Goal: Use online tool/utility: Utilize a website feature to perform a specific function

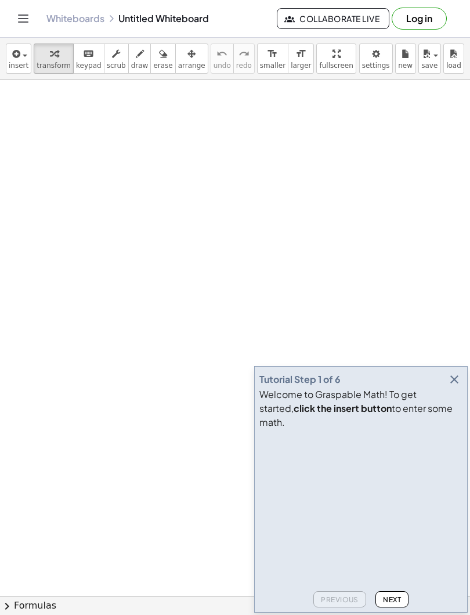
click at [452, 386] on icon "button" at bounding box center [454, 379] width 14 height 14
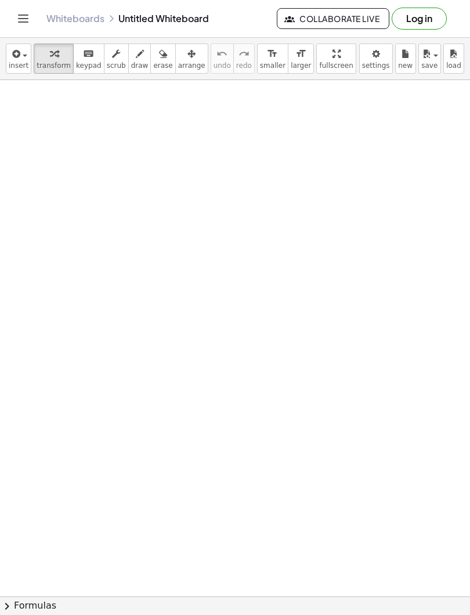
click at [17, 64] on span "insert" at bounding box center [19, 65] width 20 height 8
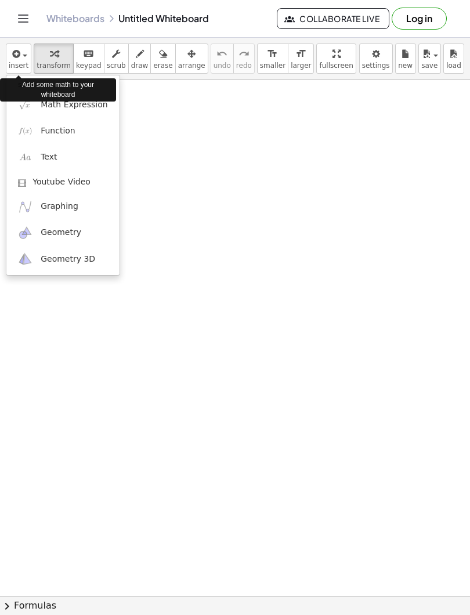
click at [49, 110] on span "Math Expression" at bounding box center [74, 105] width 67 height 12
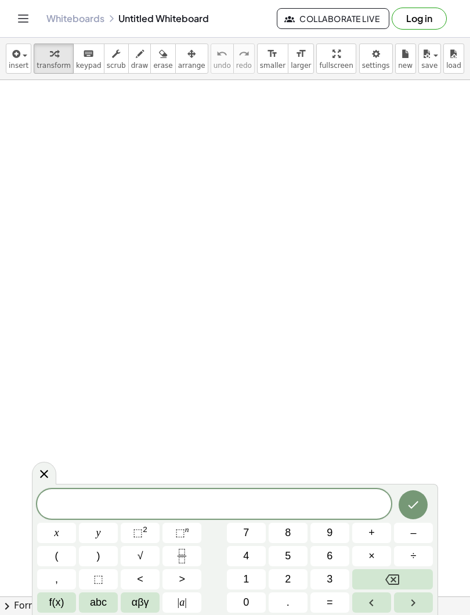
click at [182, 553] on icon "Fraction" at bounding box center [182, 556] width 14 height 14
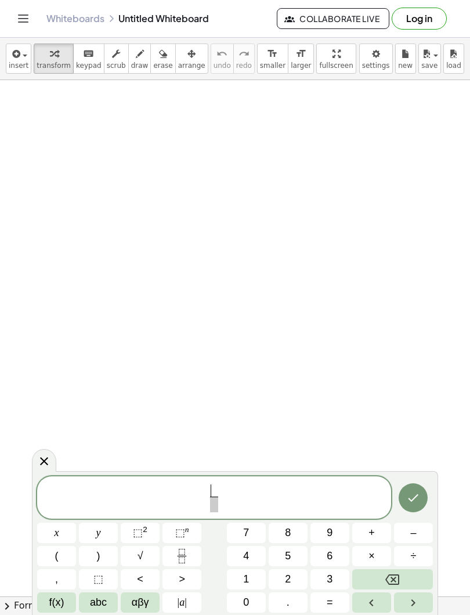
click at [288, 551] on span "5" at bounding box center [288, 556] width 6 height 16
click at [211, 507] on span at bounding box center [213, 504] width 9 height 16
click at [285, 535] on span "8" at bounding box center [288, 533] width 6 height 16
click at [224, 498] on span "5 8 ​ ​" at bounding box center [214, 498] width 354 height 31
click at [370, 529] on span "+" at bounding box center [371, 533] width 6 height 16
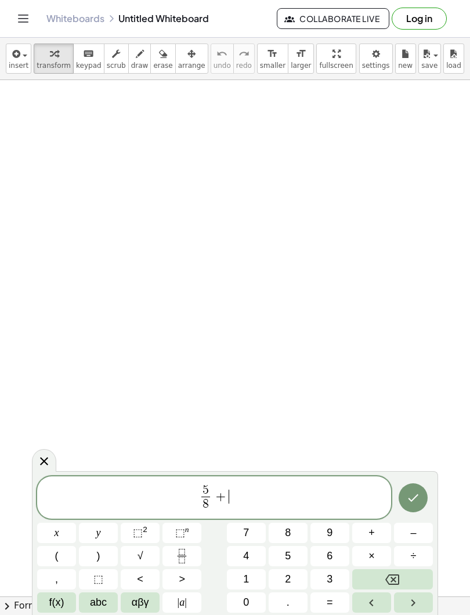
click at [182, 557] on icon "Fraction" at bounding box center [182, 556] width 14 height 14
click at [286, 576] on span "2" at bounding box center [288, 579] width 6 height 16
click at [226, 505] on span at bounding box center [229, 504] width 9 height 16
click at [328, 579] on span "3" at bounding box center [329, 579] width 6 height 16
click at [243, 498] on span "5 8 ​ + 2 3 ​ ​" at bounding box center [214, 498] width 354 height 31
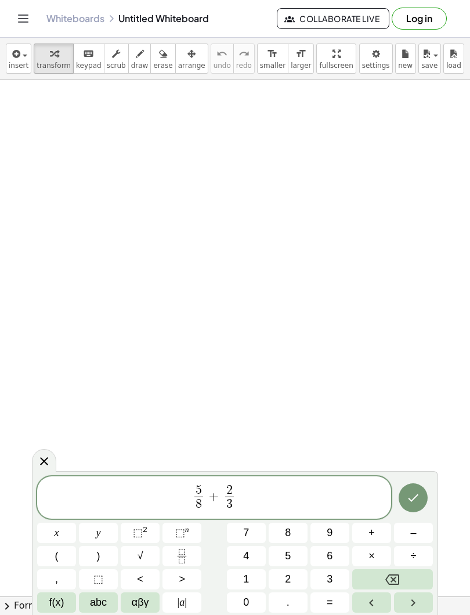
click at [413, 501] on icon "Done" at bounding box center [413, 498] width 14 height 14
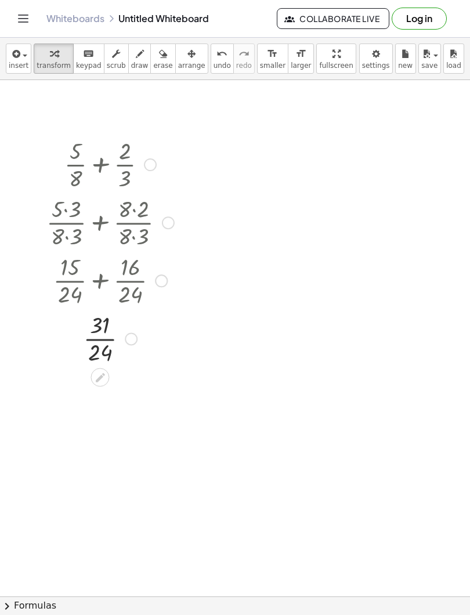
scroll to position [7, 0]
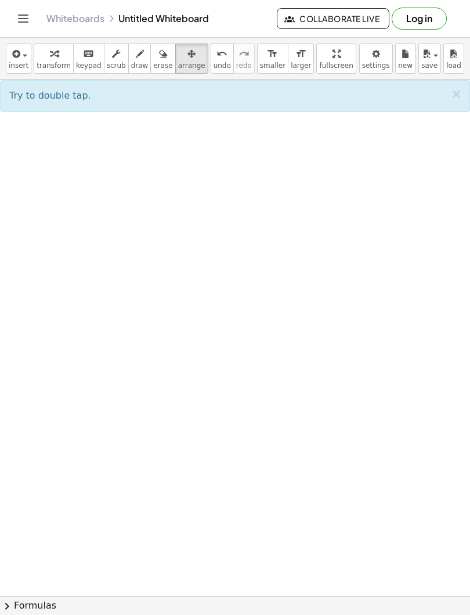
click at [22, 60] on button "insert" at bounding box center [19, 58] width 26 height 30
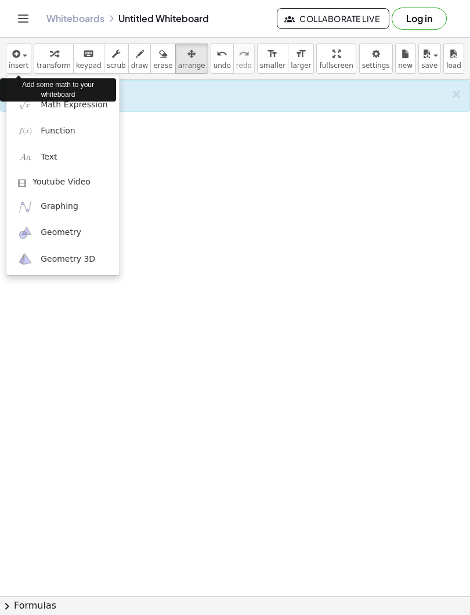
click at [52, 106] on span "Math Expression" at bounding box center [74, 105] width 67 height 12
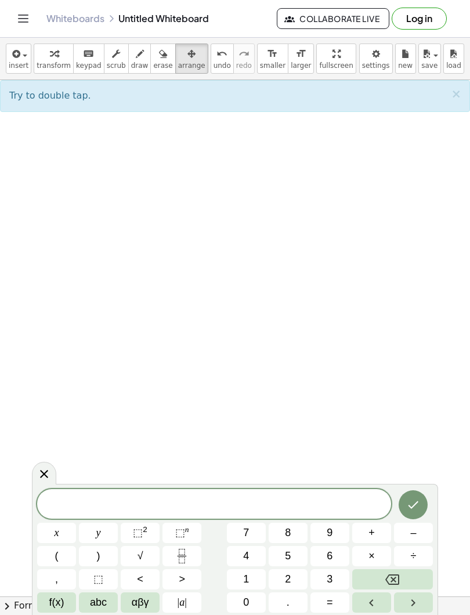
click at [245, 533] on span "7" at bounding box center [246, 533] width 6 height 16
click at [179, 554] on icon "Fraction" at bounding box center [182, 556] width 14 height 14
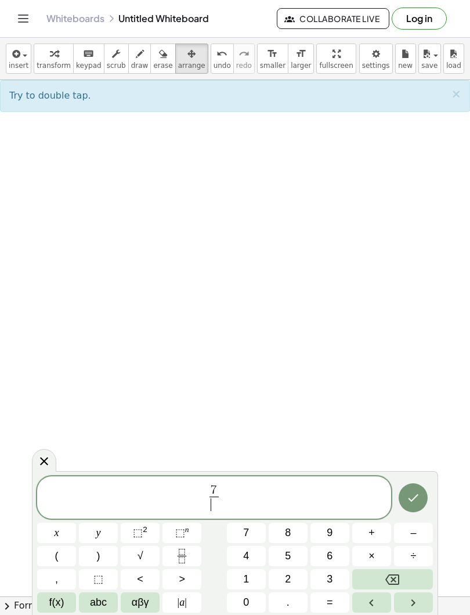
click at [287, 531] on span "8" at bounding box center [288, 533] width 6 height 16
click at [228, 496] on span "7 8 ​ ​" at bounding box center [214, 498] width 354 height 31
click at [412, 536] on span "–" at bounding box center [413, 533] width 6 height 16
click at [177, 557] on icon "Fraction" at bounding box center [182, 556] width 14 height 14
click at [248, 551] on span "4" at bounding box center [246, 556] width 6 height 16
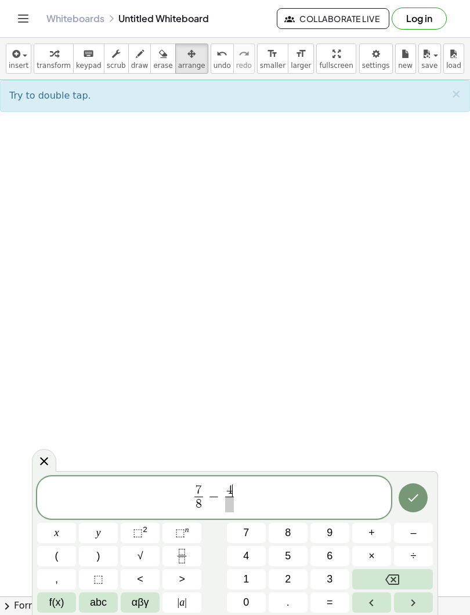
click at [229, 507] on span at bounding box center [229, 504] width 9 height 16
click at [327, 535] on span "9" at bounding box center [329, 533] width 6 height 16
click at [408, 498] on icon "Done" at bounding box center [413, 498] width 14 height 14
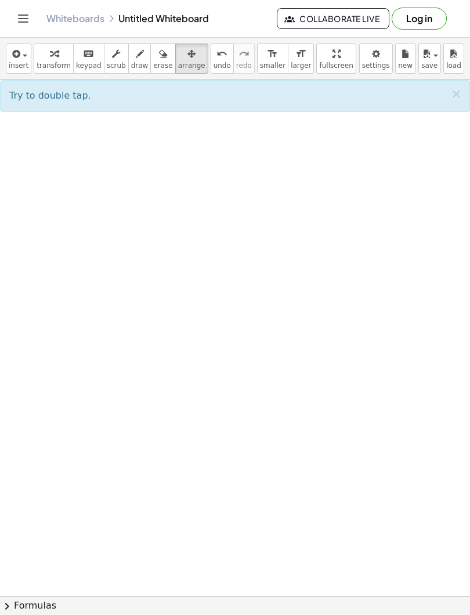
click at [29, 60] on button "insert" at bounding box center [19, 58] width 26 height 30
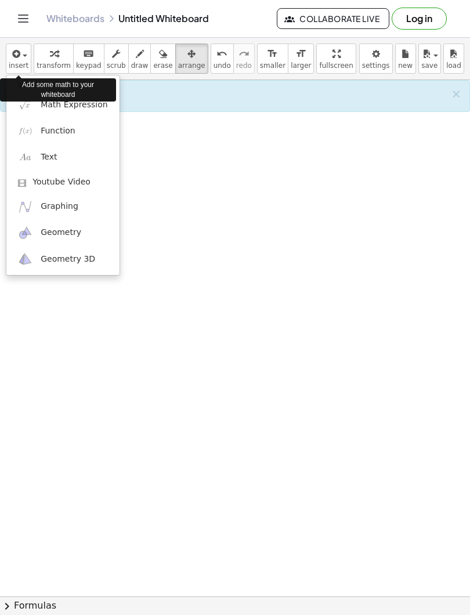
click at [56, 107] on span "Math Expression" at bounding box center [74, 105] width 67 height 12
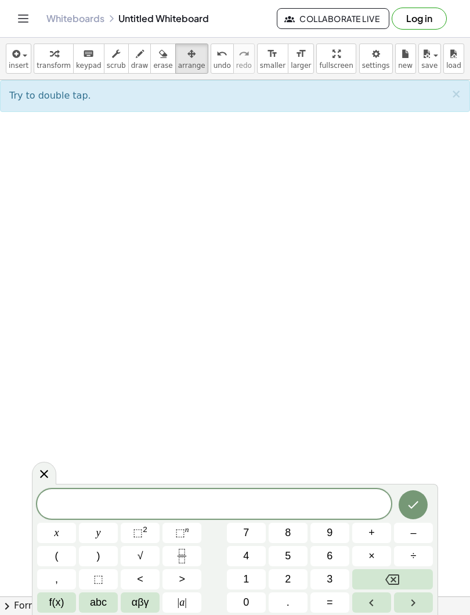
click at [182, 557] on icon "Fraction" at bounding box center [182, 556] width 14 height 14
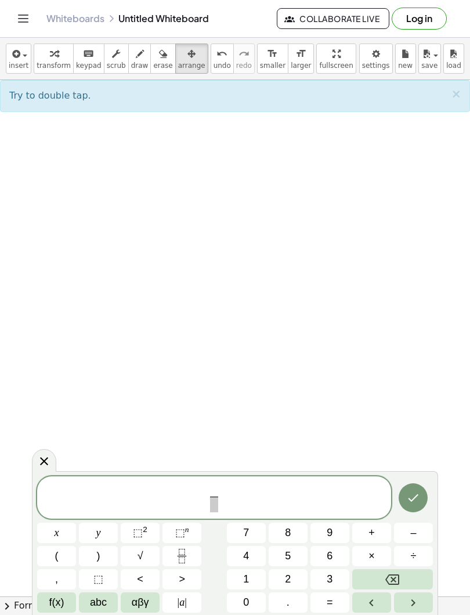
click at [286, 535] on span "8" at bounding box center [288, 533] width 6 height 16
click at [211, 508] on span at bounding box center [213, 504] width 9 height 16
click at [328, 556] on span "6" at bounding box center [329, 556] width 6 height 16
click at [234, 496] on span "8 6 ​ ​" at bounding box center [214, 498] width 354 height 31
click at [369, 533] on span "+" at bounding box center [371, 533] width 6 height 16
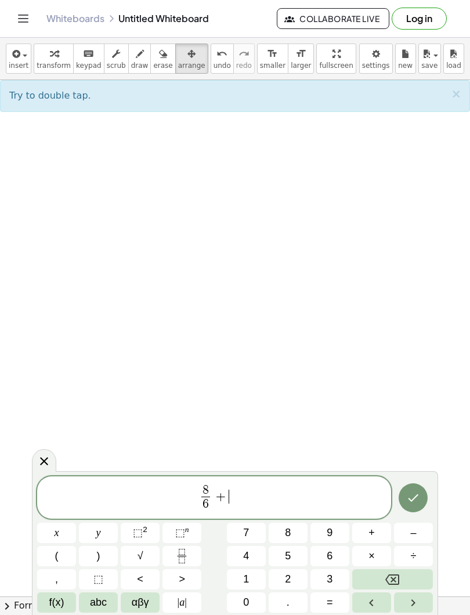
click at [182, 561] on icon "Fraction" at bounding box center [182, 556] width 14 height 14
click at [327, 580] on span "3" at bounding box center [329, 579] width 6 height 16
click at [227, 507] on span at bounding box center [229, 504] width 9 height 16
click at [244, 554] on span "4" at bounding box center [246, 556] width 6 height 16
click at [240, 496] on span "8 6 ​ + 3 4 ​ ​" at bounding box center [214, 498] width 354 height 31
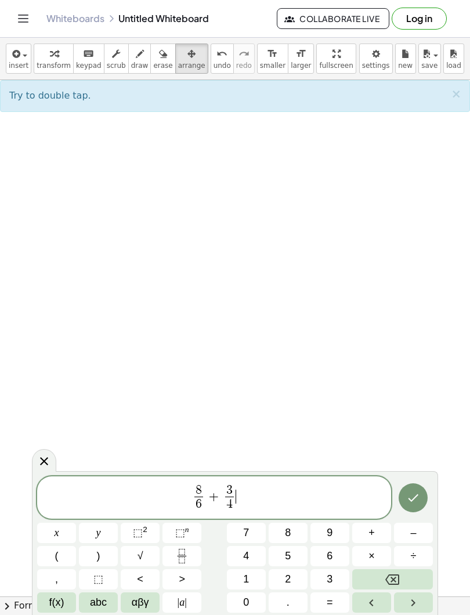
click at [371, 535] on span "+" at bounding box center [371, 533] width 6 height 16
click at [180, 559] on icon "Fraction" at bounding box center [182, 556] width 14 height 14
click at [288, 555] on span "5" at bounding box center [288, 556] width 6 height 16
click at [245, 508] on span at bounding box center [244, 504] width 9 height 16
click at [247, 535] on span "7" at bounding box center [246, 533] width 6 height 16
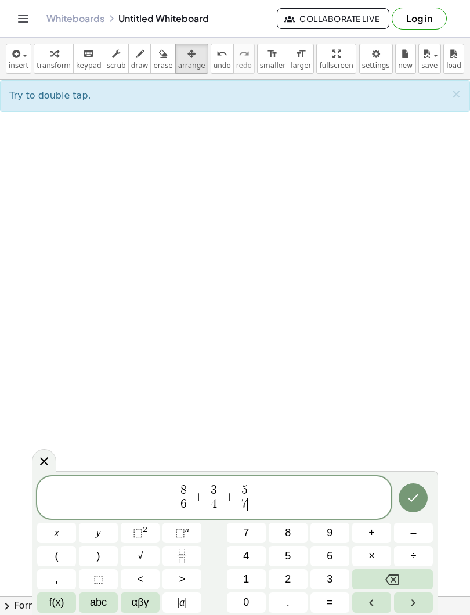
click at [411, 497] on icon "Done" at bounding box center [413, 498] width 14 height 14
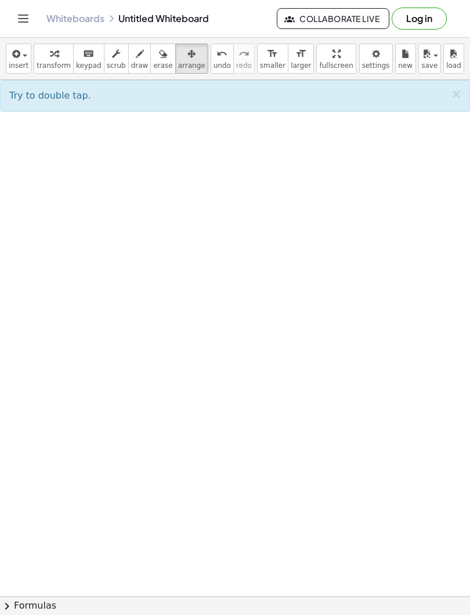
click at [16, 53] on icon "button" at bounding box center [15, 54] width 10 height 14
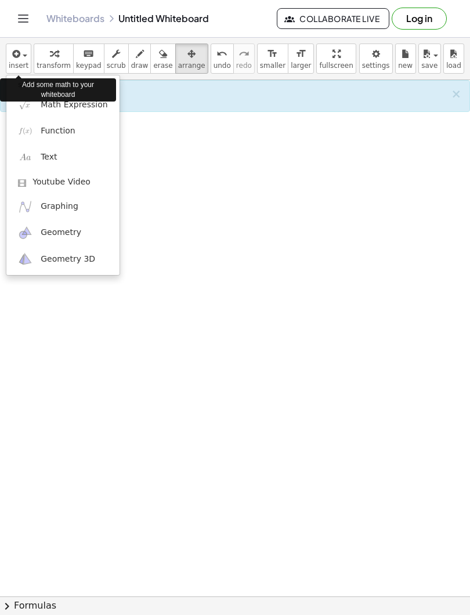
click at [48, 111] on link "Math Expression" at bounding box center [62, 105] width 113 height 26
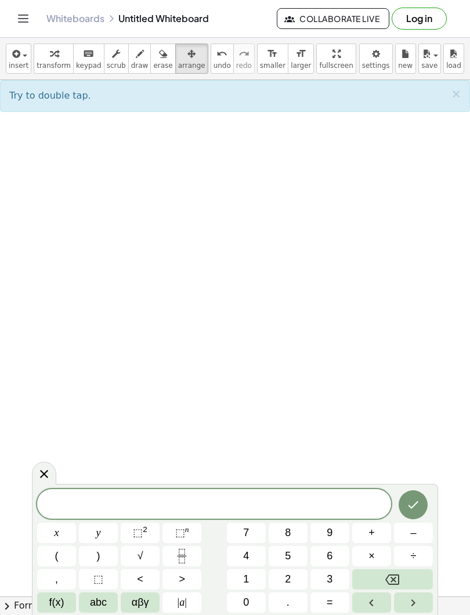
click at [326, 578] on button "3" at bounding box center [329, 579] width 39 height 20
click at [182, 557] on icon "Fraction" at bounding box center [182, 556] width 14 height 14
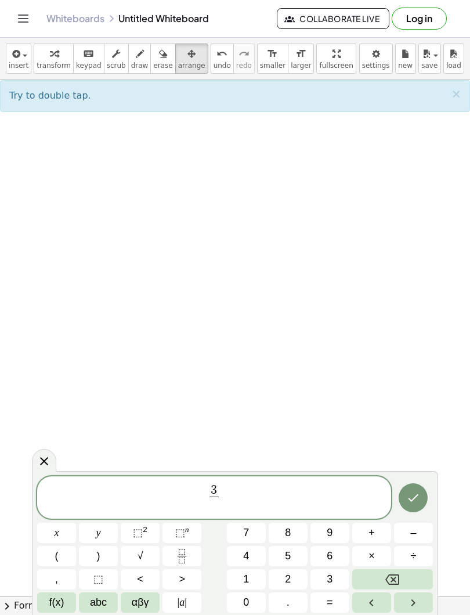
click at [386, 579] on icon "Backspace" at bounding box center [392, 579] width 14 height 10
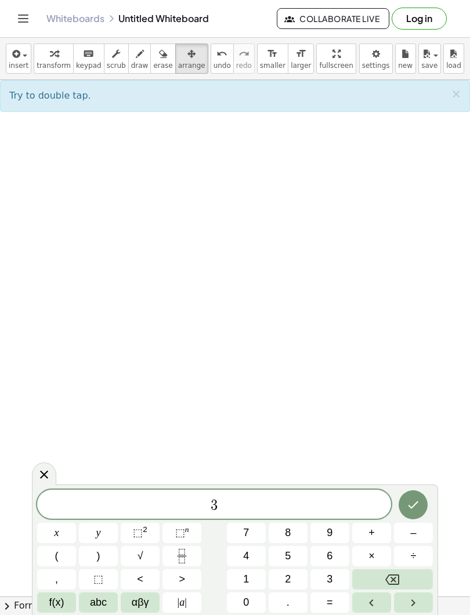
click at [60, 557] on button "(" at bounding box center [56, 556] width 39 height 20
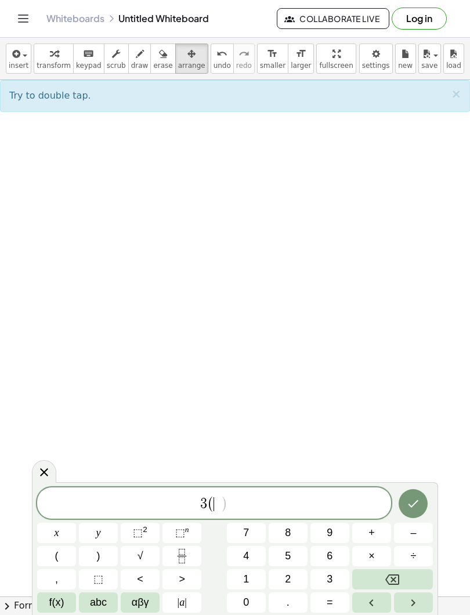
click at [181, 559] on icon "Fraction" at bounding box center [182, 556] width 14 height 14
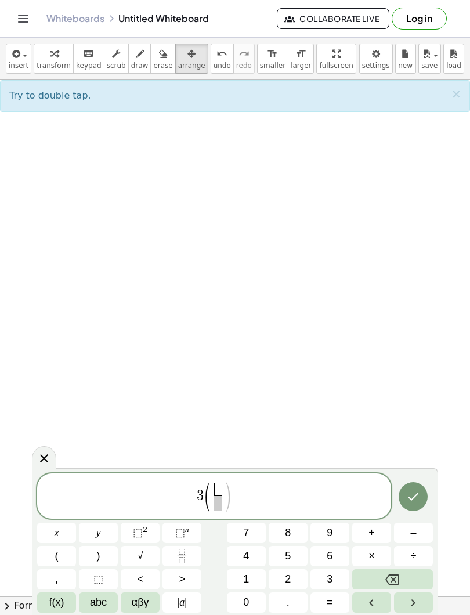
click at [289, 555] on span "5" at bounding box center [288, 556] width 6 height 16
click at [216, 507] on span at bounding box center [217, 503] width 9 height 16
click at [289, 536] on span "8" at bounding box center [288, 533] width 6 height 16
click at [231, 498] on span "3 ( 5 8 ​ ​ )" at bounding box center [214, 496] width 354 height 33
click at [102, 557] on button ")" at bounding box center [98, 556] width 39 height 20
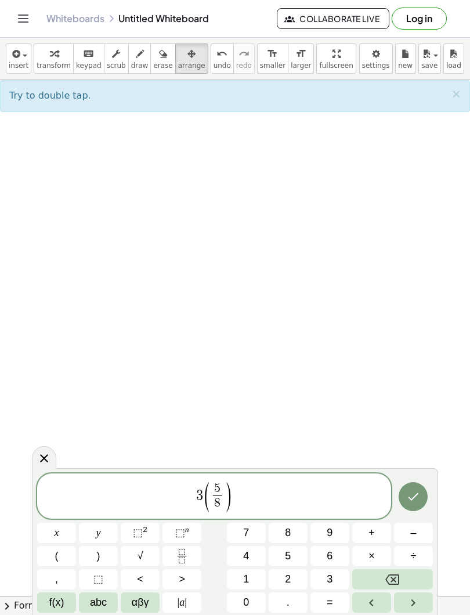
click at [370, 532] on span "+" at bounding box center [371, 533] width 6 height 16
click at [246, 553] on span "4" at bounding box center [246, 556] width 6 height 16
click at [58, 557] on span "(" at bounding box center [56, 556] width 3 height 16
click at [287, 578] on span "2" at bounding box center [288, 579] width 6 height 16
click at [392, 579] on icon "Backspace" at bounding box center [392, 579] width 14 height 14
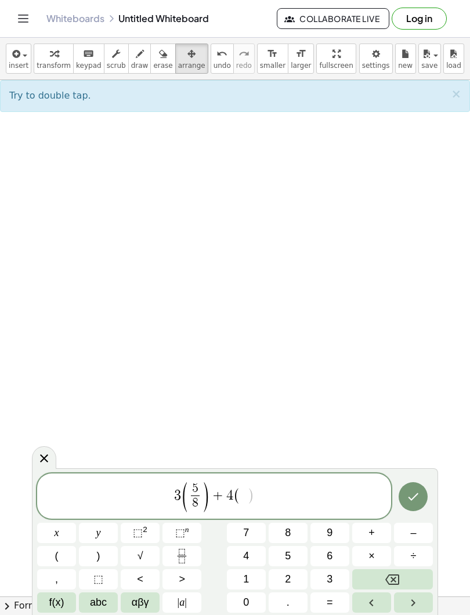
click at [184, 558] on icon "Fraction" at bounding box center [182, 556] width 14 height 14
click at [293, 570] on button "2" at bounding box center [287, 579] width 39 height 20
click at [242, 510] on span at bounding box center [243, 503] width 9 height 16
click at [251, 554] on button "4" at bounding box center [246, 556] width 39 height 20
click at [259, 496] on span "3 ( 5 8 ​ ) + 4 ( 2 4 ​ ​ )" at bounding box center [214, 496] width 354 height 33
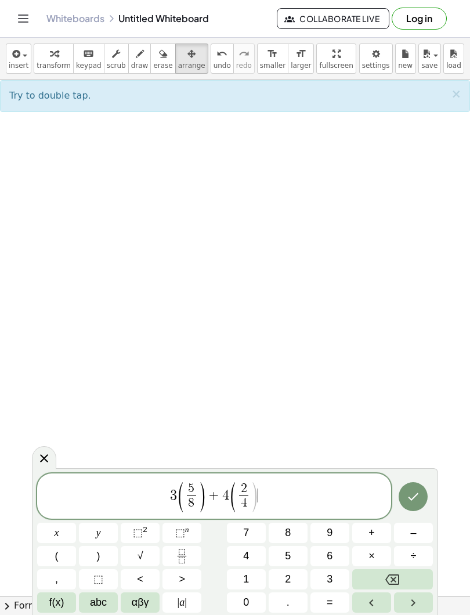
click at [100, 557] on span ")" at bounding box center [98, 556] width 3 height 16
click at [412, 497] on icon "Done" at bounding box center [413, 496] width 14 height 14
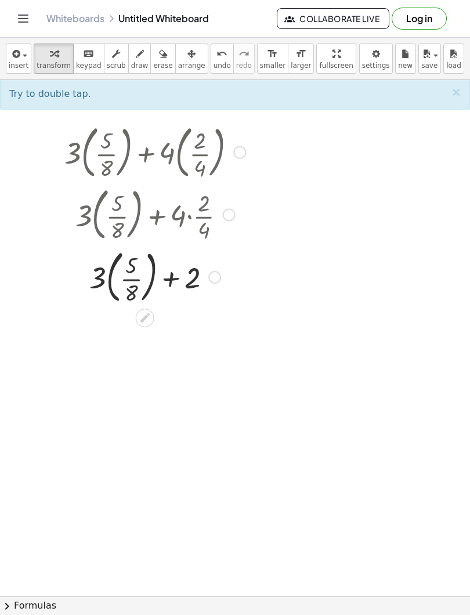
scroll to position [19, 0]
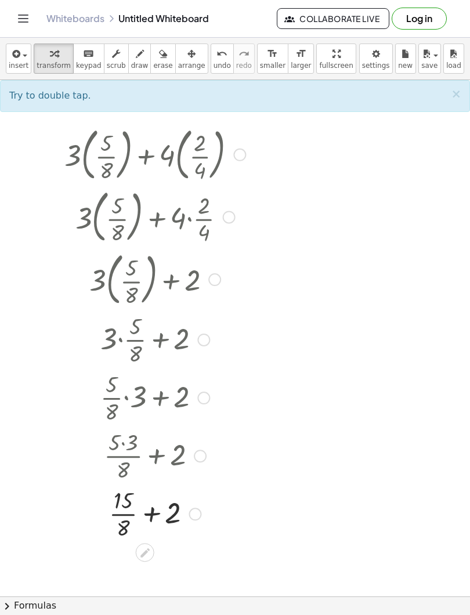
click at [227, 155] on div at bounding box center [155, 153] width 193 height 63
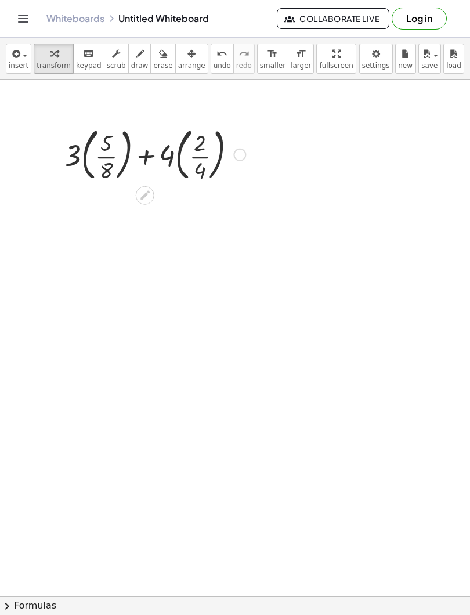
click at [147, 195] on icon at bounding box center [144, 195] width 9 height 9
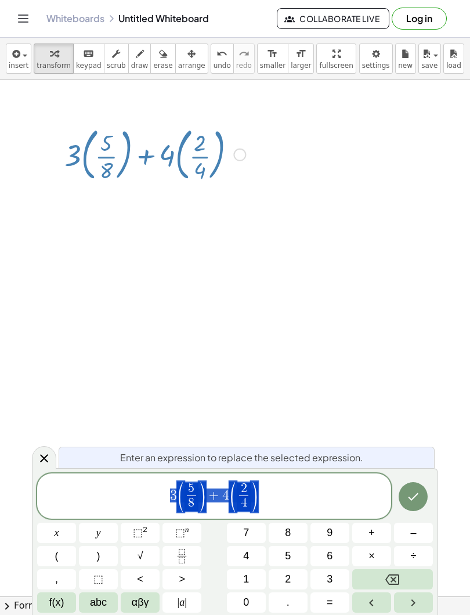
click at [180, 557] on icon "Fraction" at bounding box center [182, 560] width 6 height 6
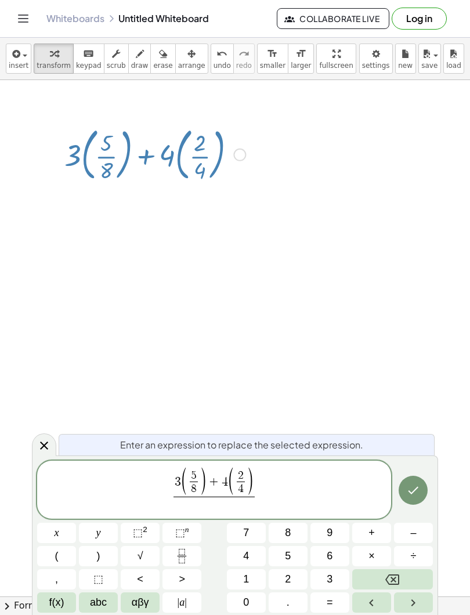
click at [389, 582] on icon "Backspace" at bounding box center [392, 579] width 14 height 14
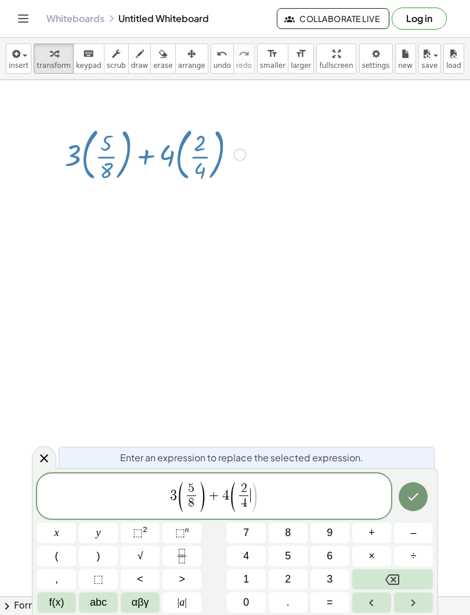
click at [388, 583] on icon "Backspace" at bounding box center [392, 579] width 14 height 10
click at [387, 583] on icon "Backspace" at bounding box center [392, 579] width 14 height 14
click at [255, 495] on span ")" at bounding box center [254, 496] width 9 height 32
click at [255, 494] on span ")" at bounding box center [254, 496] width 9 height 32
click at [394, 582] on icon "Backspace" at bounding box center [392, 579] width 14 height 14
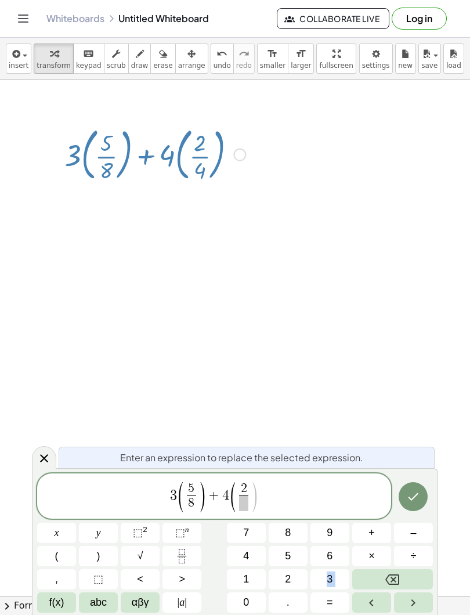
click at [251, 493] on span ")" at bounding box center [254, 496] width 9 height 32
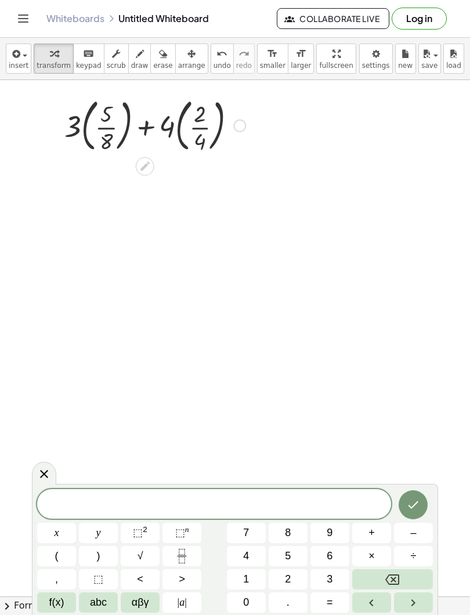
scroll to position [48, 0]
click at [144, 171] on icon at bounding box center [145, 167] width 12 height 12
click at [46, 481] on div at bounding box center [44, 473] width 24 height 23
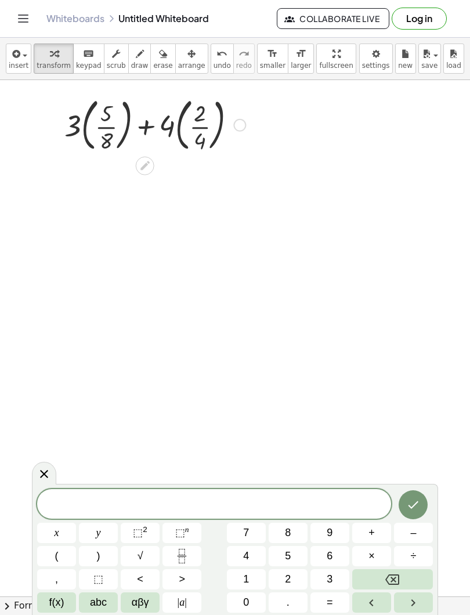
click at [144, 166] on icon at bounding box center [144, 165] width 9 height 9
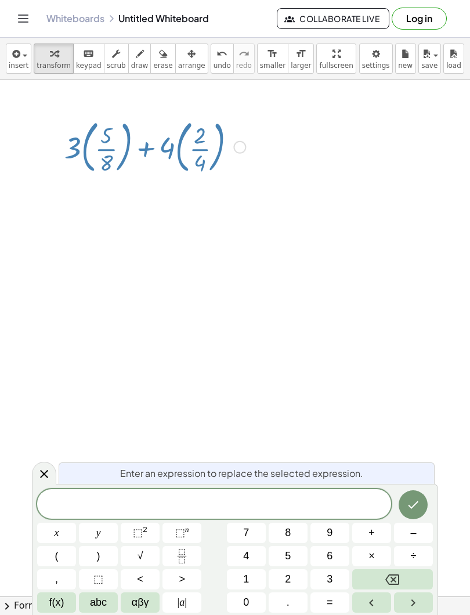
scroll to position [23, 0]
click at [56, 557] on span "(" at bounding box center [56, 556] width 3 height 16
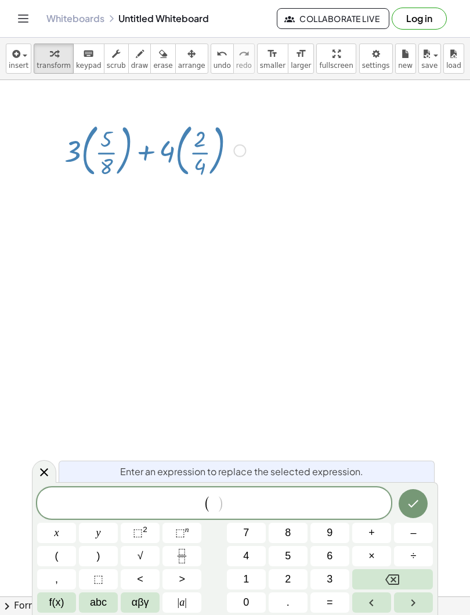
click at [178, 560] on icon "Fraction" at bounding box center [182, 556] width 14 height 14
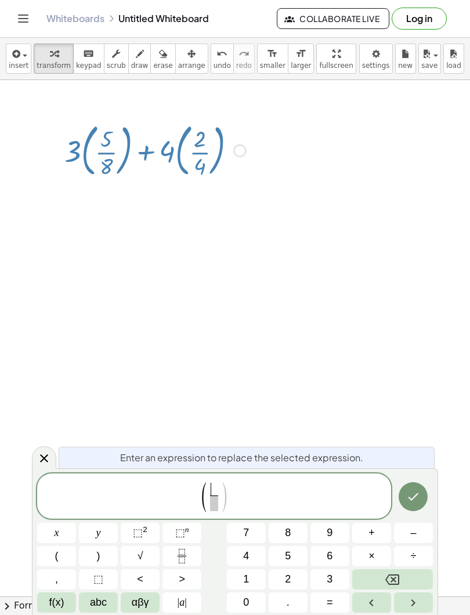
click at [385, 577] on icon "Backspace" at bounding box center [392, 579] width 14 height 14
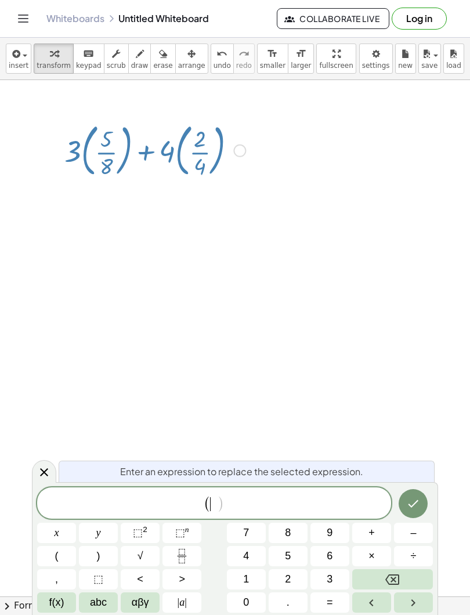
click at [384, 576] on button "Backspace" at bounding box center [392, 579] width 81 height 20
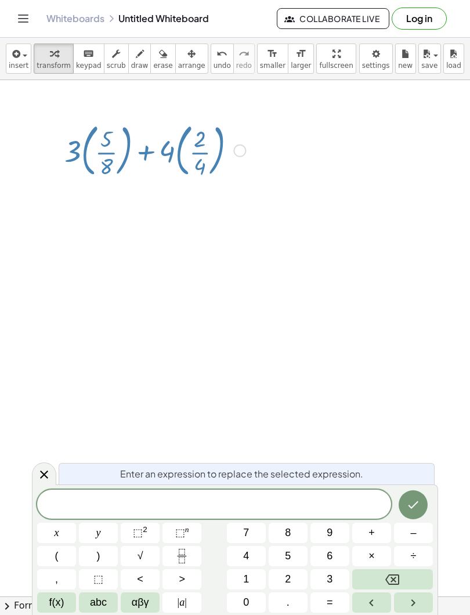
click at [62, 558] on button "(" at bounding box center [56, 556] width 39 height 20
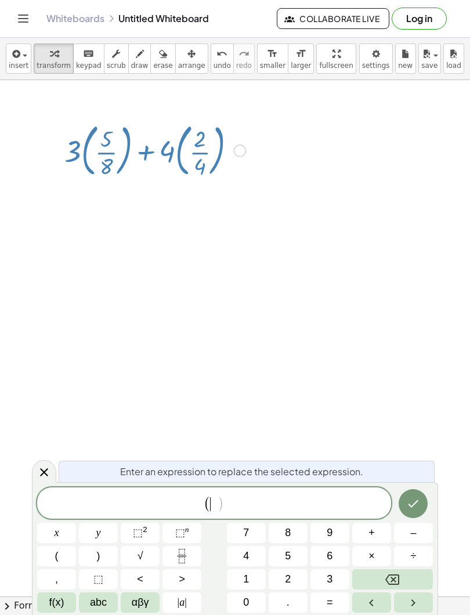
click at [187, 558] on icon "Fraction" at bounding box center [182, 556] width 14 height 14
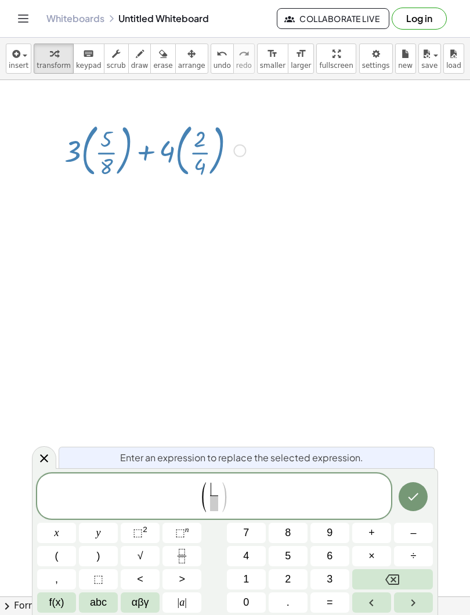
click at [208, 506] on span "(" at bounding box center [203, 496] width 9 height 32
click at [213, 507] on span at bounding box center [214, 503] width 8 height 16
click at [328, 574] on span "3" at bounding box center [329, 579] width 6 height 16
click at [373, 553] on span "×" at bounding box center [371, 556] width 6 height 16
click at [285, 531] on span "8" at bounding box center [288, 533] width 6 height 16
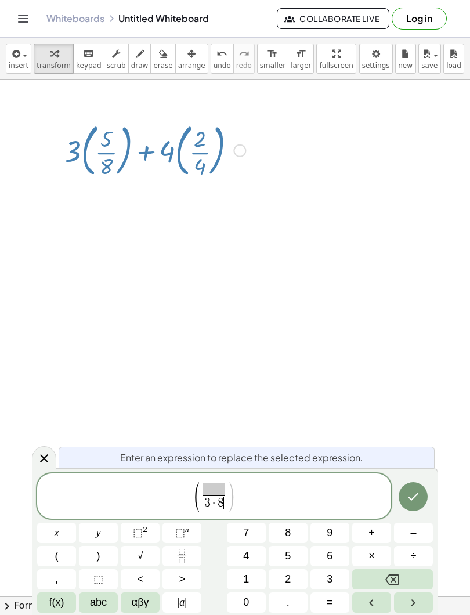
click at [208, 489] on span at bounding box center [214, 488] width 22 height 13
click at [223, 504] on span "3 · 8" at bounding box center [214, 503] width 22 height 16
click at [384, 580] on button "Backspace" at bounding box center [392, 579] width 81 height 20
click at [387, 582] on icon "Backspace" at bounding box center [392, 579] width 14 height 14
click at [386, 584] on icon "Backspace" at bounding box center [392, 579] width 14 height 14
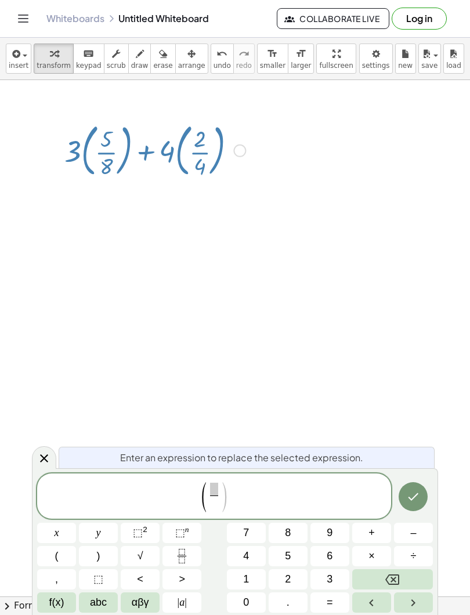
click at [326, 578] on button "3" at bounding box center [329, 579] width 39 height 20
click at [371, 561] on span "×" at bounding box center [371, 556] width 6 height 16
click at [289, 534] on span "8" at bounding box center [288, 533] width 6 height 16
click at [205, 490] on span at bounding box center [214, 488] width 22 height 13
click at [328, 576] on span "3" at bounding box center [329, 579] width 6 height 16
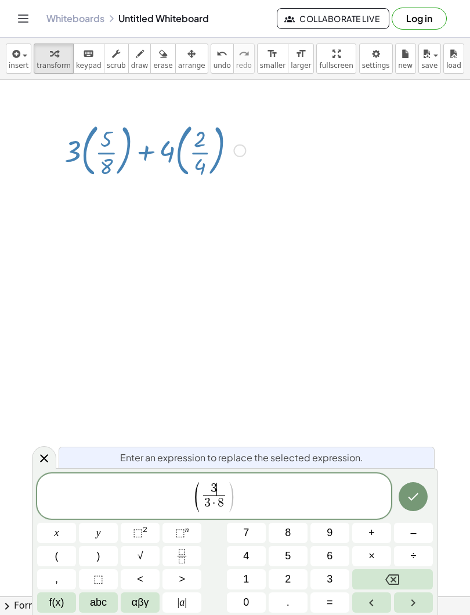
click at [369, 558] on span "×" at bounding box center [371, 556] width 6 height 16
click at [284, 533] on button "8" at bounding box center [287, 532] width 39 height 20
click at [368, 532] on span "+" at bounding box center [371, 533] width 6 height 16
click at [287, 557] on span "5" at bounding box center [288, 556] width 6 height 16
click at [253, 496] on span "( 3 · 8 + 5 ​ 3 · 8 ​ )" at bounding box center [214, 496] width 354 height 33
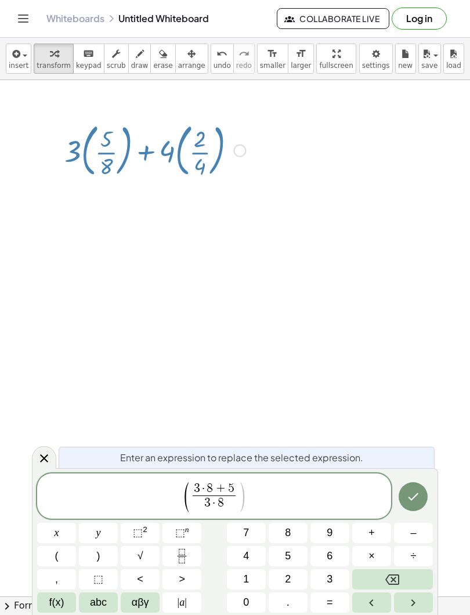
click at [97, 558] on span ")" at bounding box center [98, 556] width 3 height 16
click at [371, 536] on span "+" at bounding box center [371, 533] width 6 height 16
click at [60, 560] on button "(" at bounding box center [56, 556] width 39 height 20
click at [178, 557] on icon "Fraction" at bounding box center [182, 556] width 14 height 14
click at [251, 506] on span at bounding box center [253, 503] width 8 height 16
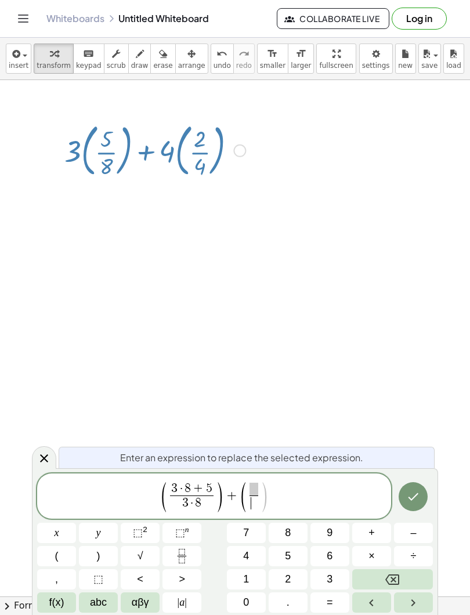
click at [248, 556] on span "4" at bounding box center [246, 556] width 6 height 16
click at [375, 556] on span "×" at bounding box center [371, 556] width 6 height 16
click at [246, 554] on span "4" at bounding box center [246, 556] width 6 height 16
click at [250, 489] on span at bounding box center [254, 488] width 22 height 13
click at [243, 554] on span "4" at bounding box center [246, 556] width 6 height 16
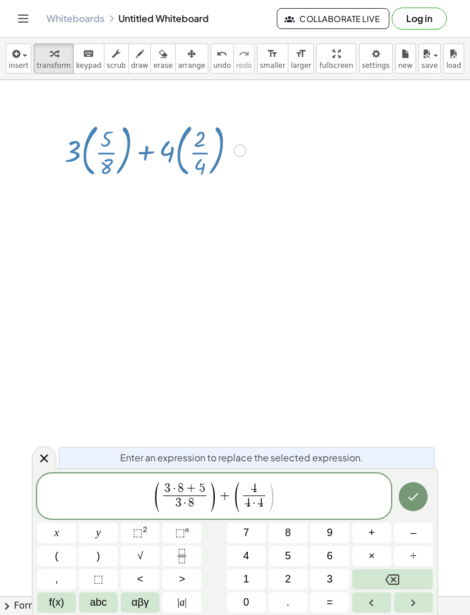
click at [373, 556] on span "×" at bounding box center [371, 556] width 6 height 16
click at [239, 554] on button "4" at bounding box center [246, 556] width 39 height 20
click at [375, 535] on span "+" at bounding box center [371, 533] width 6 height 16
click at [284, 578] on button "2" at bounding box center [287, 579] width 39 height 20
click at [292, 502] on span "( 3 · 8 + 5 3 · 8 ​ ) + ( 4 · 4 + 2 ​ 4 · 4 ​ )" at bounding box center [214, 496] width 354 height 33
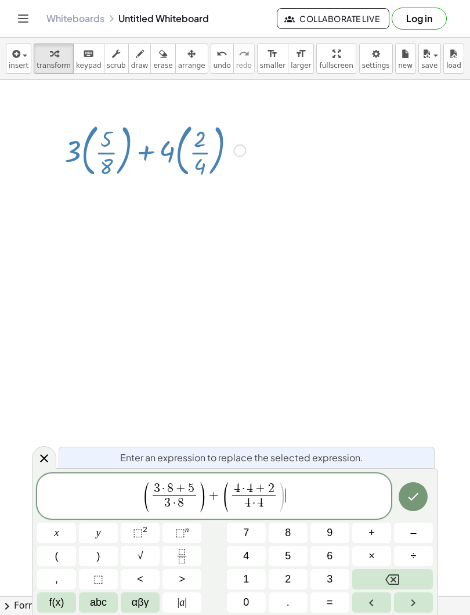
click at [103, 557] on button ")" at bounding box center [98, 556] width 39 height 20
click at [410, 496] on icon "Done" at bounding box center [413, 496] width 14 height 14
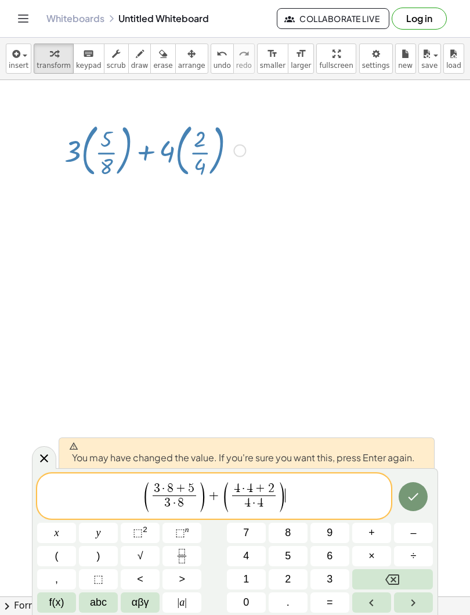
click at [415, 496] on icon "Done" at bounding box center [413, 496] width 10 height 8
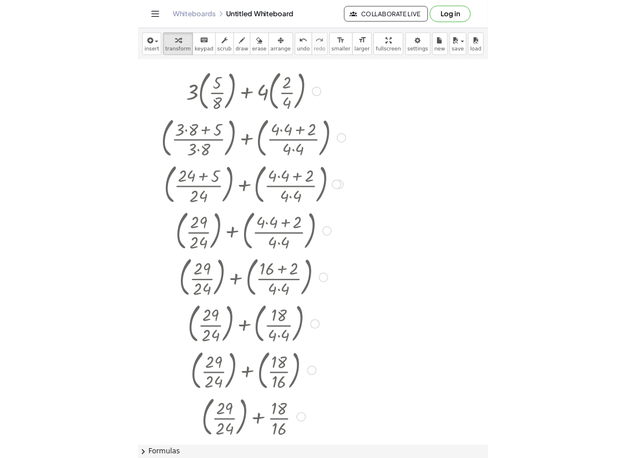
scroll to position [0, 0]
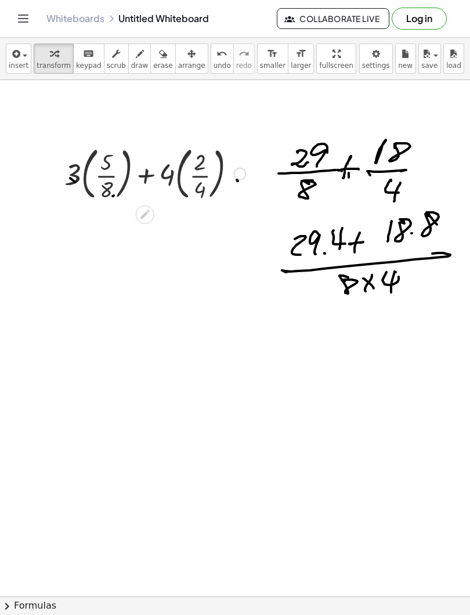
click at [141, 212] on icon at bounding box center [145, 214] width 12 height 12
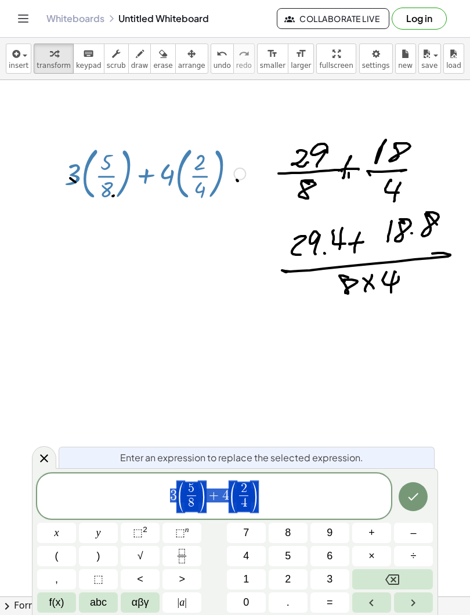
click at [384, 579] on button "Backspace" at bounding box center [392, 579] width 81 height 20
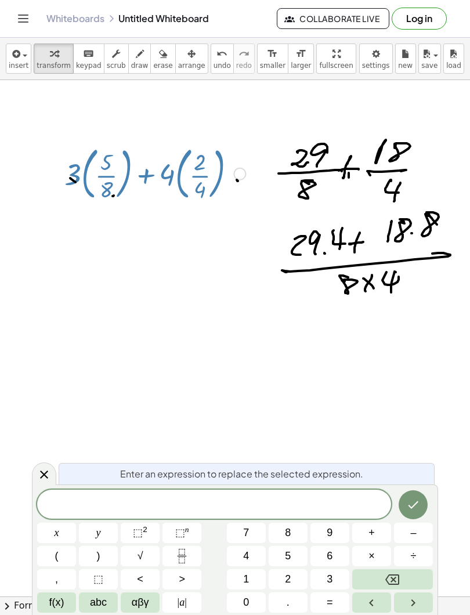
click at [179, 556] on rect "Fraction" at bounding box center [181, 556] width 9 height 1
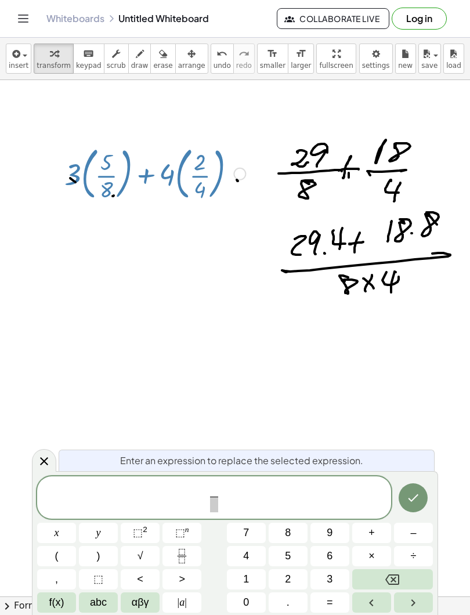
click at [288, 579] on span "2" at bounding box center [288, 579] width 6 height 16
click at [329, 534] on span "9" at bounding box center [329, 533] width 6 height 16
click at [211, 507] on span at bounding box center [213, 504] width 15 height 16
click at [289, 532] on span "8" at bounding box center [288, 533] width 6 height 16
click at [232, 495] on span "2 9 8 ​ ​" at bounding box center [214, 498] width 354 height 31
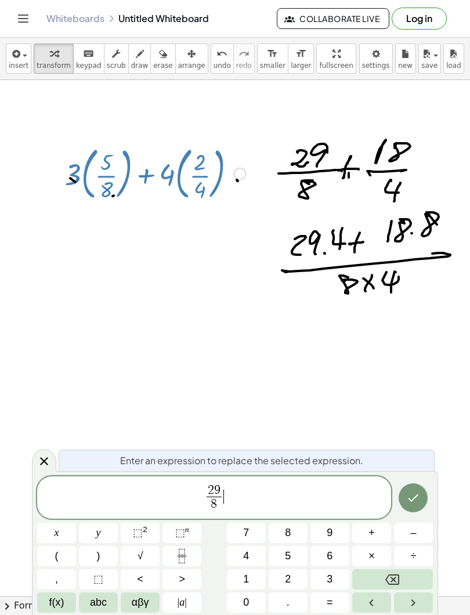
click at [366, 536] on button "+" at bounding box center [371, 532] width 39 height 20
click at [180, 558] on icon "Fraction" at bounding box center [182, 556] width 14 height 14
click at [248, 580] on span "1" at bounding box center [246, 579] width 6 height 16
click at [286, 535] on span "8" at bounding box center [288, 533] width 6 height 16
click at [233, 505] on span at bounding box center [232, 504] width 15 height 16
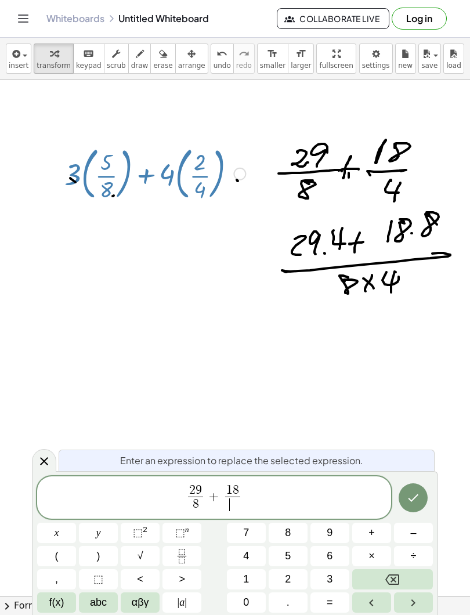
click at [249, 557] on span "4" at bounding box center [246, 556] width 6 height 16
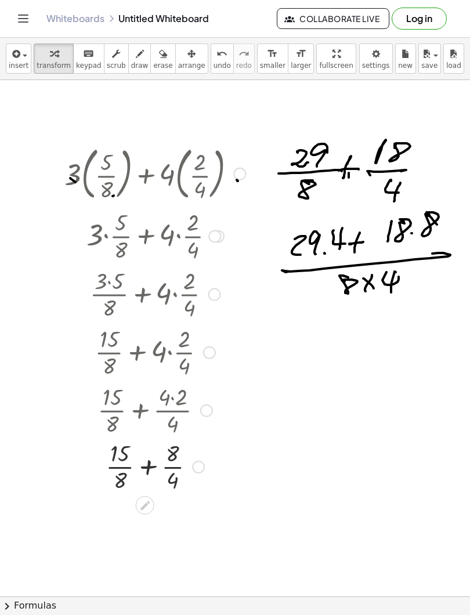
click at [171, 433] on div at bounding box center [154, 409] width 209 height 58
